Goal: Task Accomplishment & Management: Complete application form

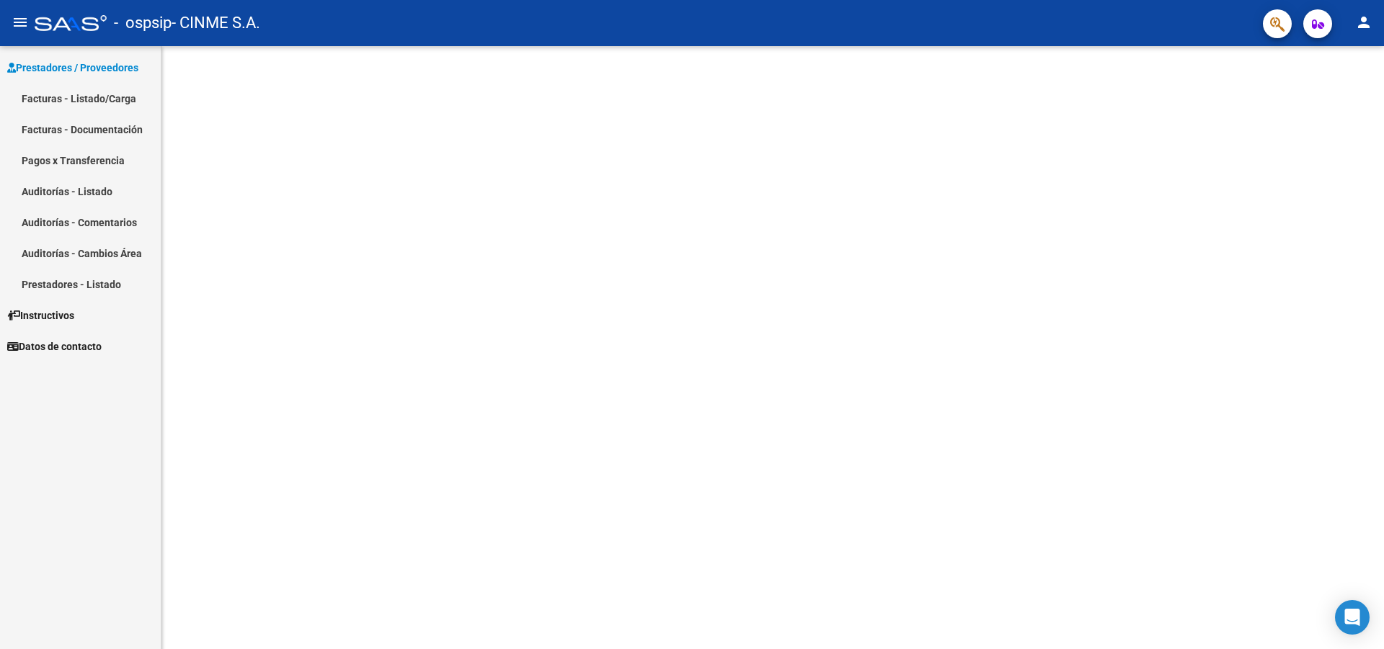
click at [55, 97] on link "Facturas - Listado/Carga" at bounding box center [80, 98] width 161 height 31
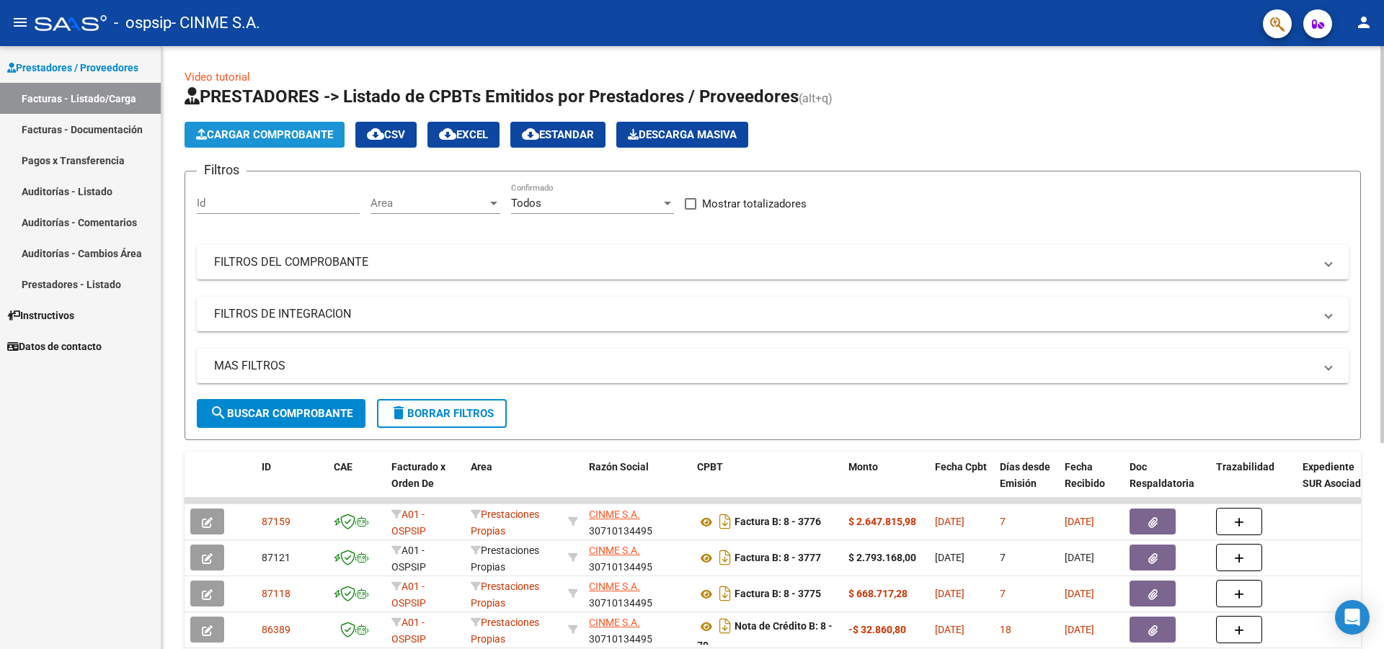
click at [259, 133] on span "Cargar Comprobante" at bounding box center [264, 134] width 137 height 13
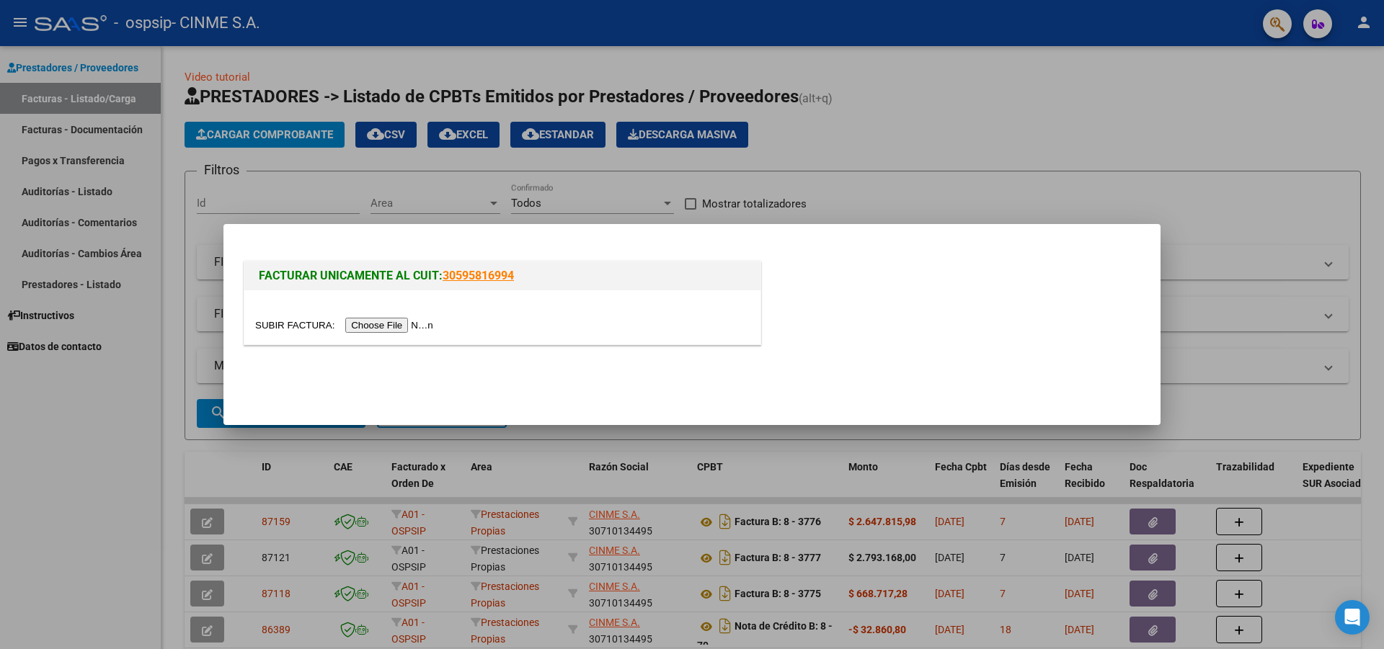
click at [386, 324] on input "file" at bounding box center [346, 325] width 182 height 15
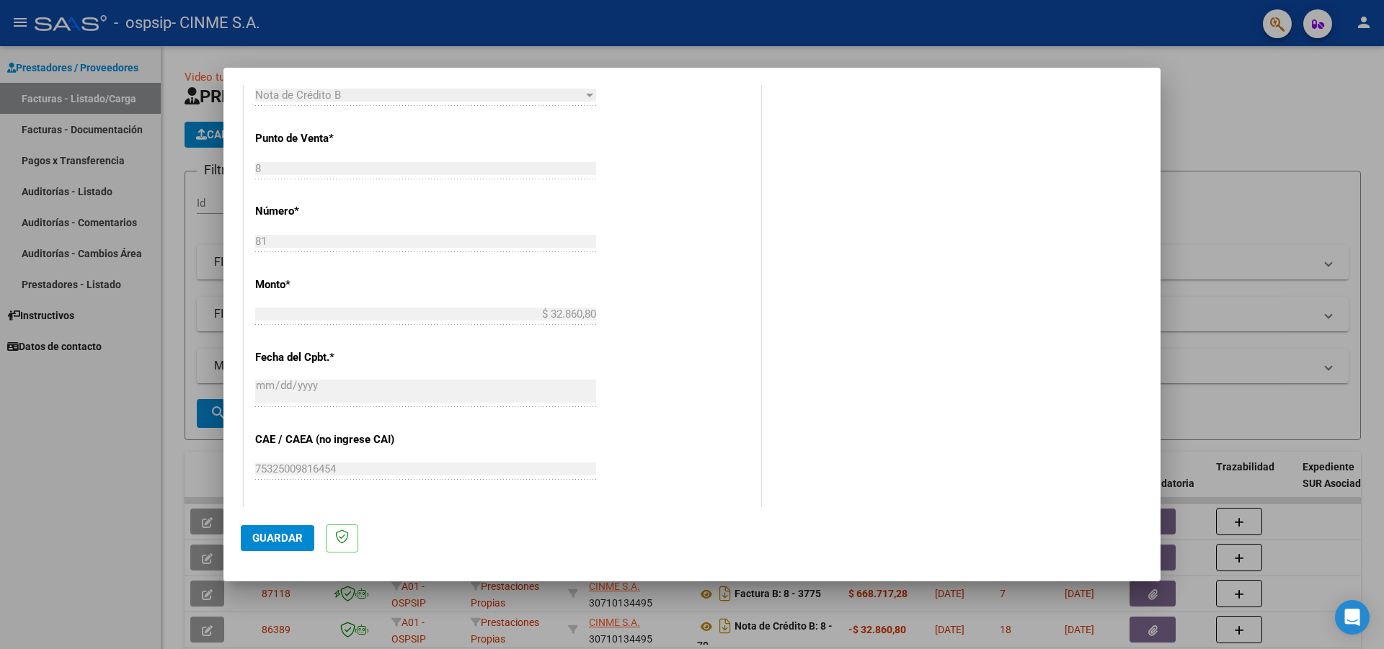
scroll to position [432, 0]
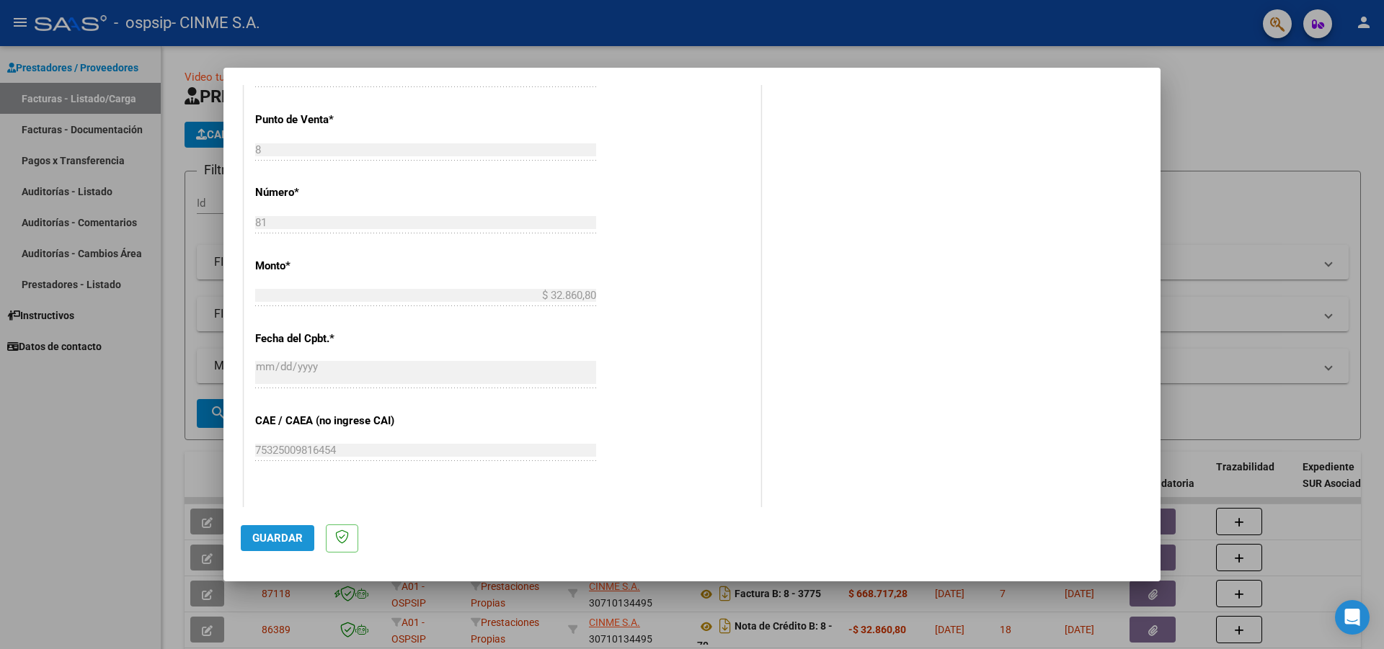
click at [290, 536] on span "Guardar" at bounding box center [277, 538] width 50 height 13
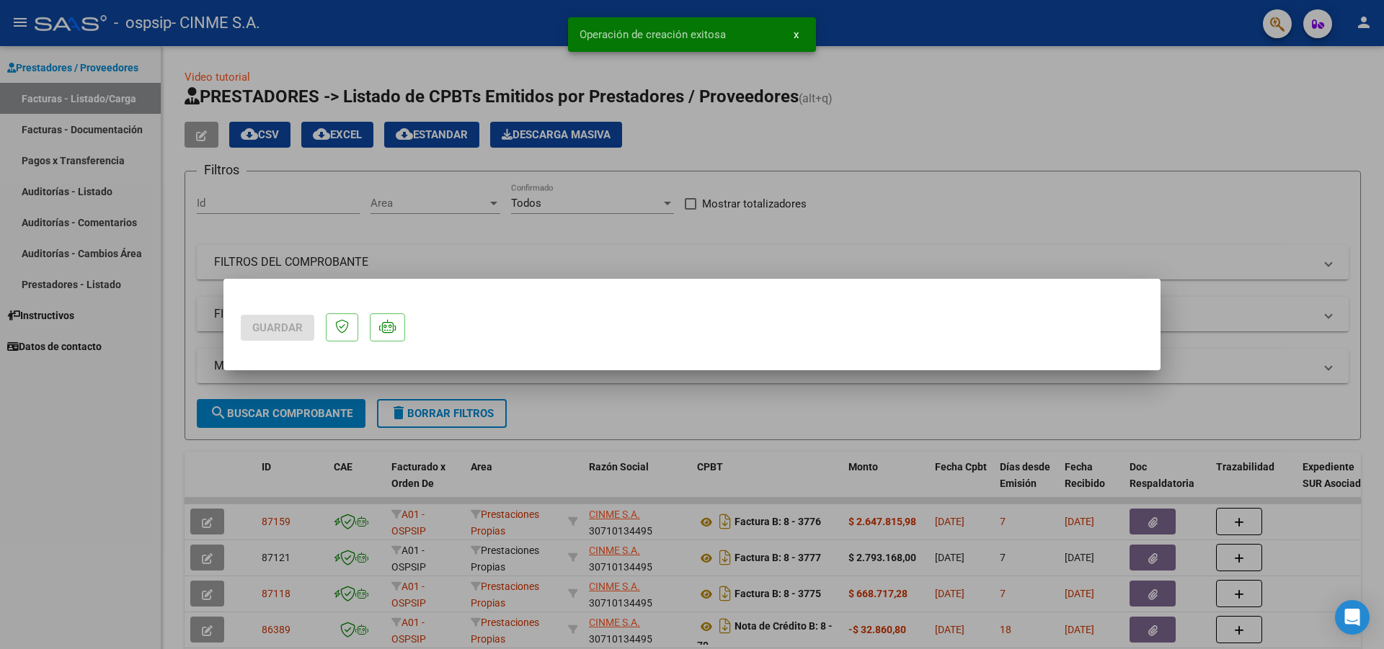
scroll to position [0, 0]
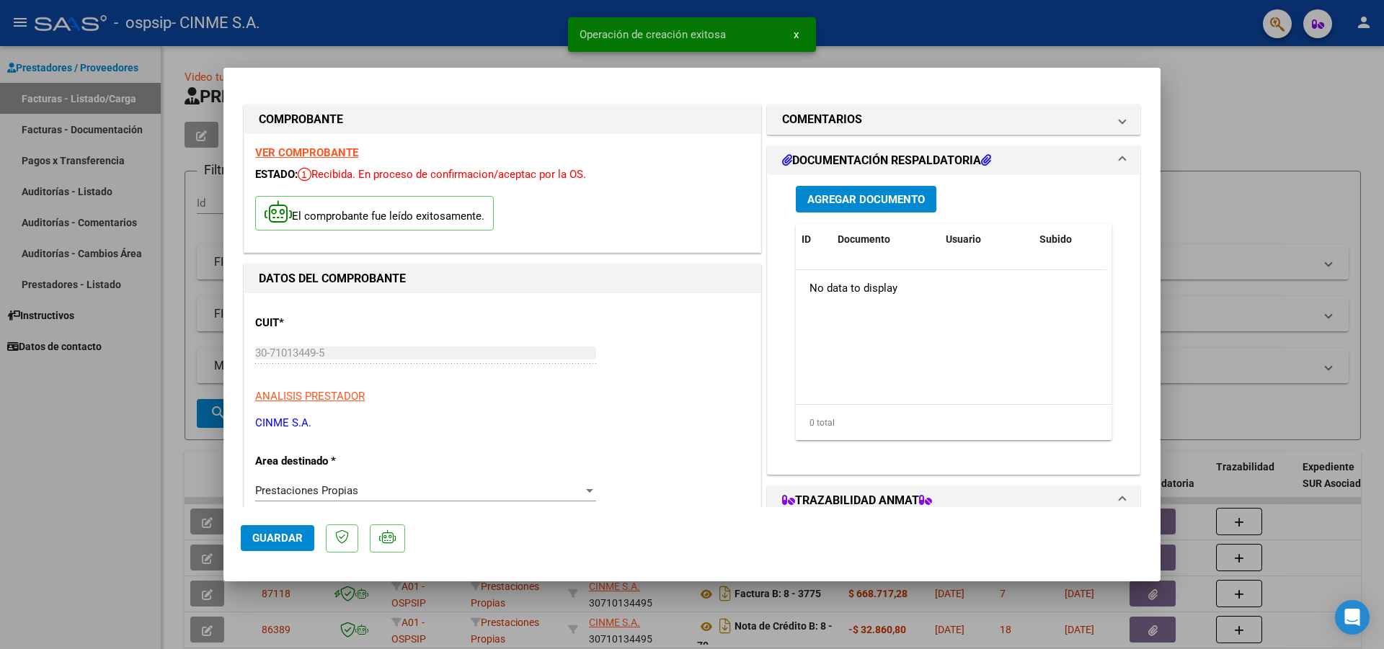
click at [817, 201] on span "Agregar Documento" at bounding box center [865, 199] width 117 height 13
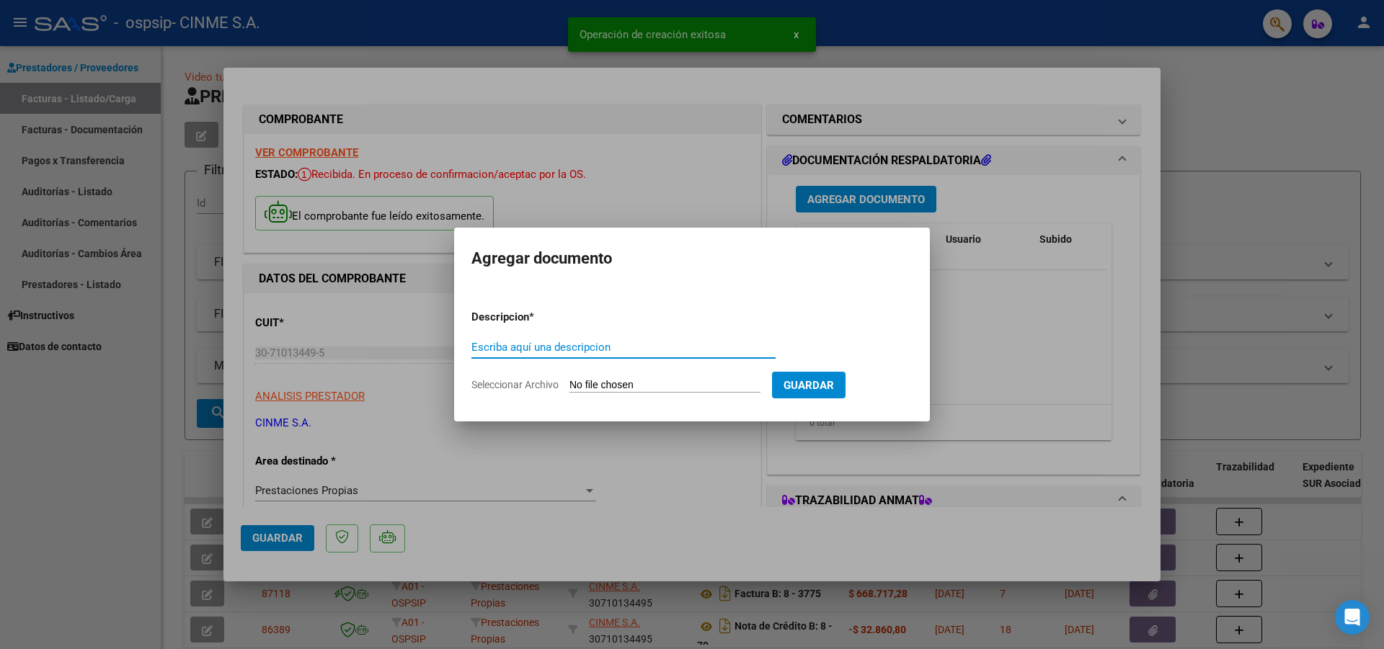
click at [534, 383] on span "Seleccionar Archivo" at bounding box center [514, 385] width 87 height 12
click at [569, 383] on input "Seleccionar Archivo" at bounding box center [664, 386] width 191 height 14
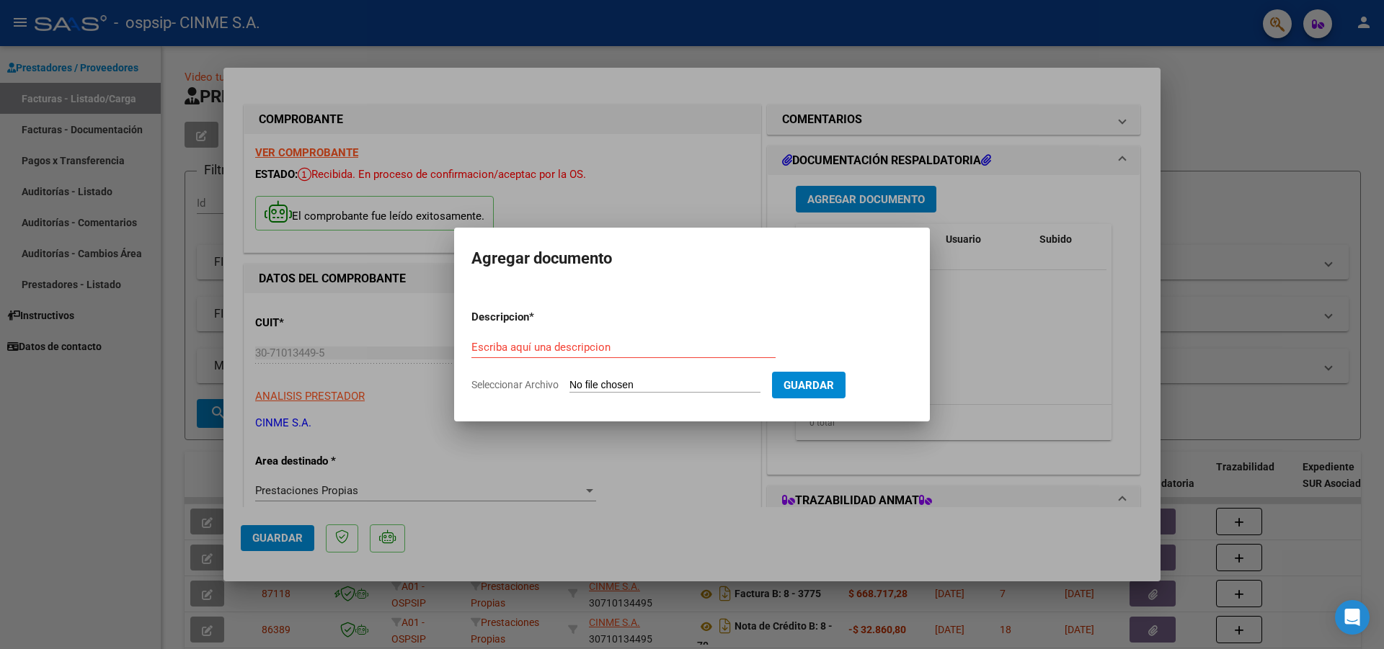
type input "C:\fakepath\NC PLANILLA SUR 3533.pdf"
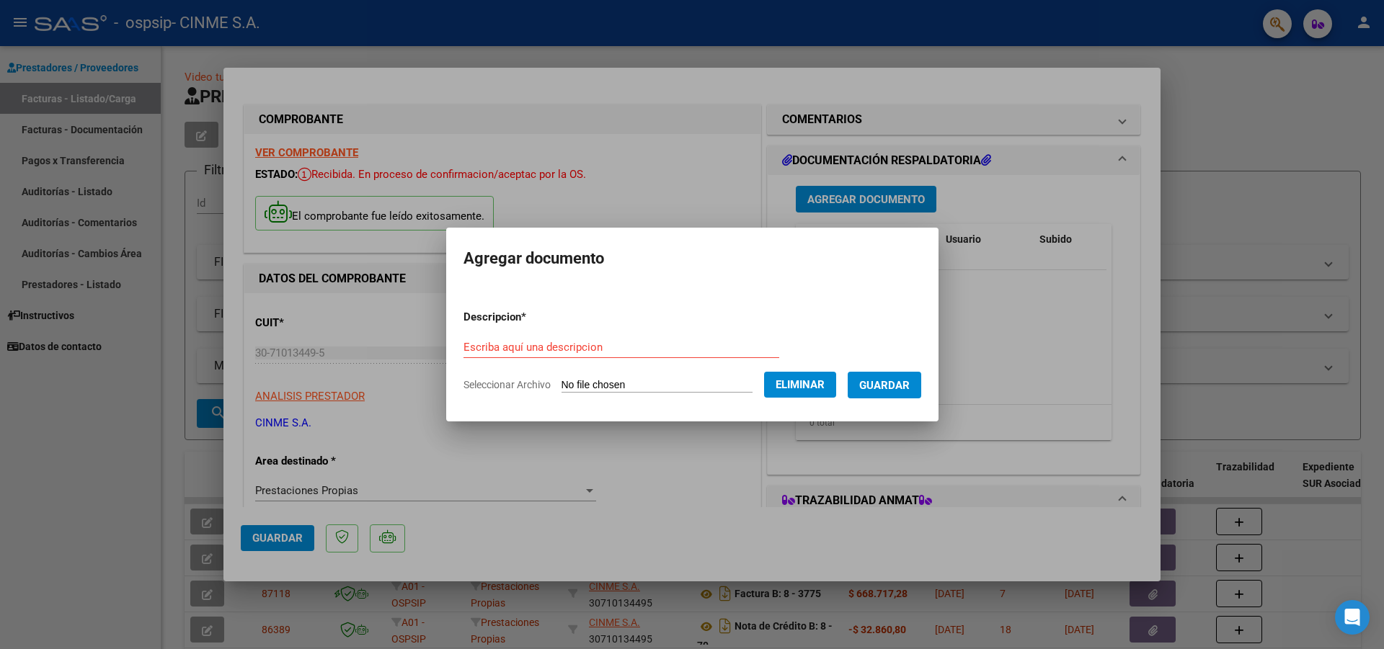
click at [463, 332] on form "Descripcion * Escriba aquí una descripcion Seleccionar Archivo Eliminar Guardar" at bounding box center [692, 350] width 458 height 105
click at [463, 345] on input "Escriba aquí una descripcion" at bounding box center [621, 347] width 316 height 13
type input "F"
type input "NC"
click at [899, 382] on span "Guardar" at bounding box center [884, 385] width 50 height 13
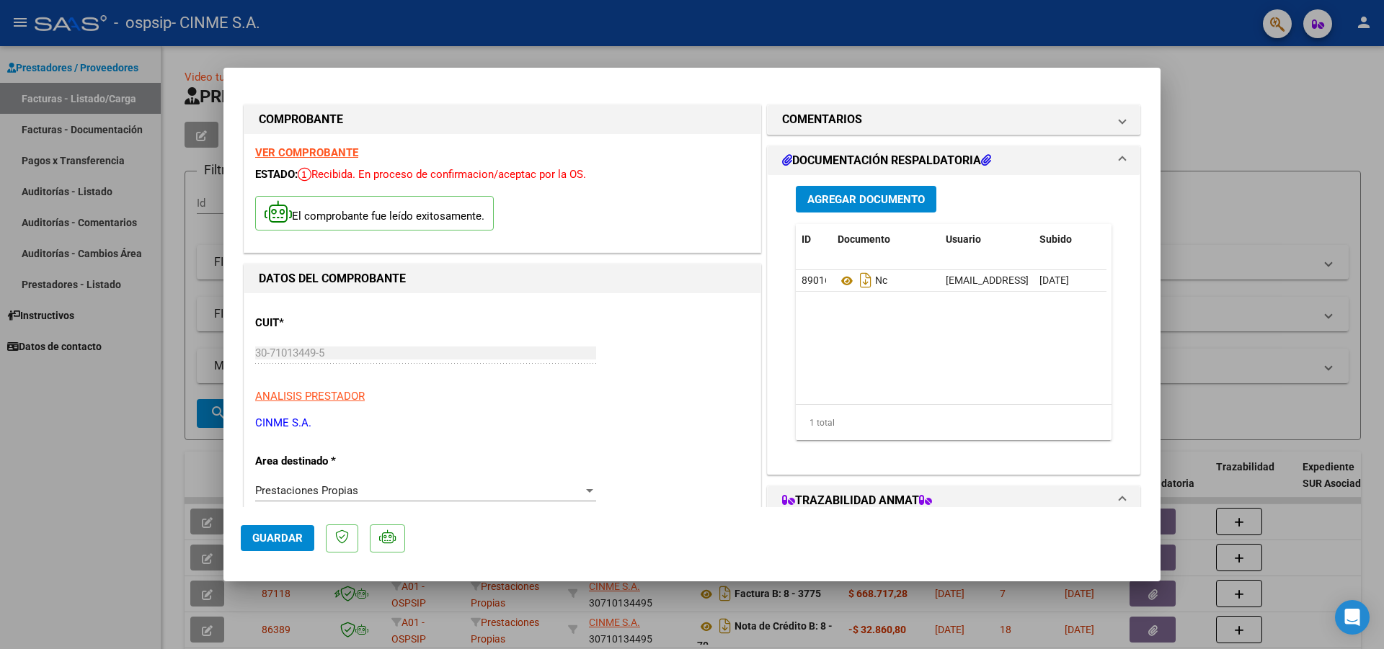
click at [1196, 86] on div at bounding box center [692, 324] width 1384 height 649
type input "$ 0,00"
